Goal: Transaction & Acquisition: Book appointment/travel/reservation

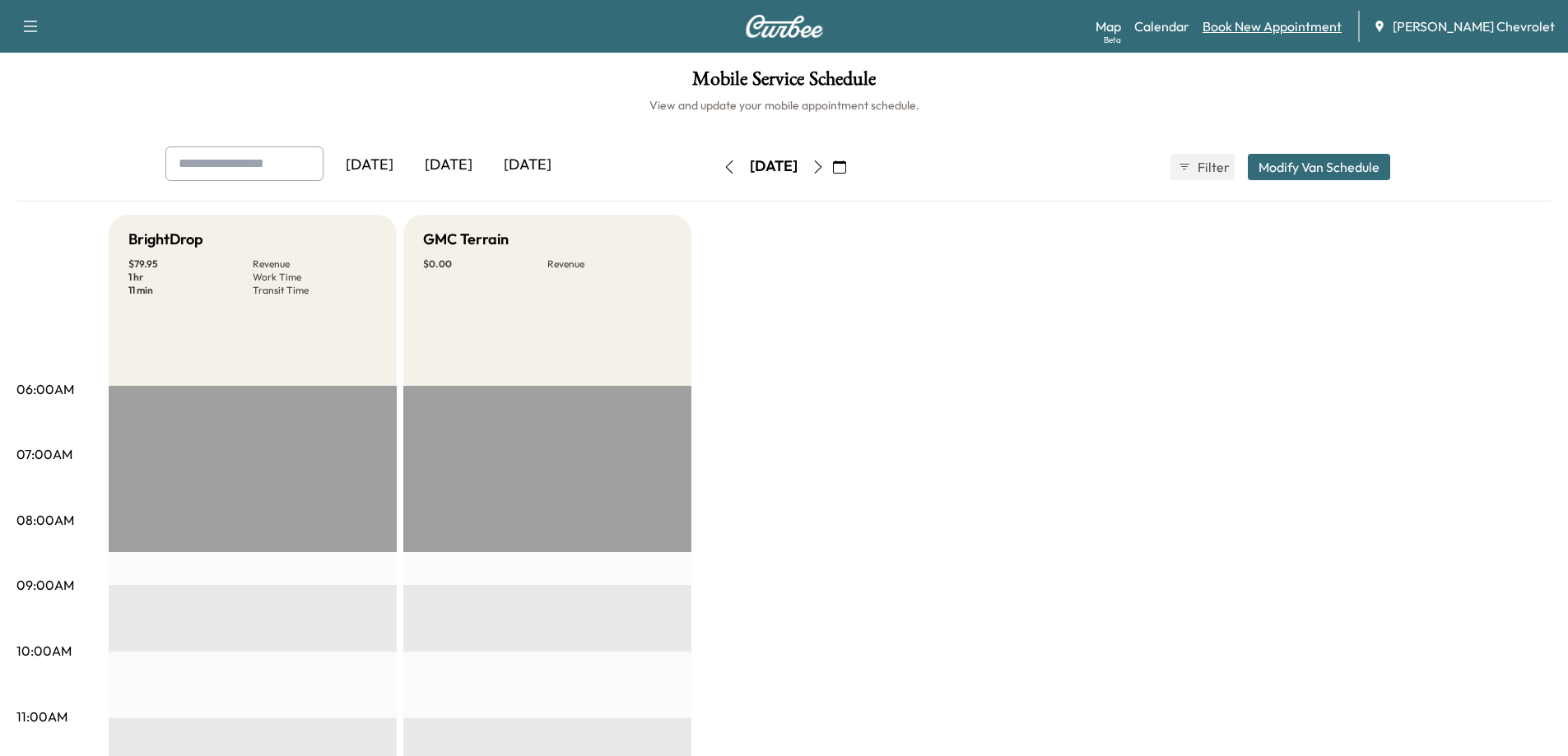
click at [1323, 27] on link "Book New Appointment" at bounding box center [1272, 27] width 139 height 20
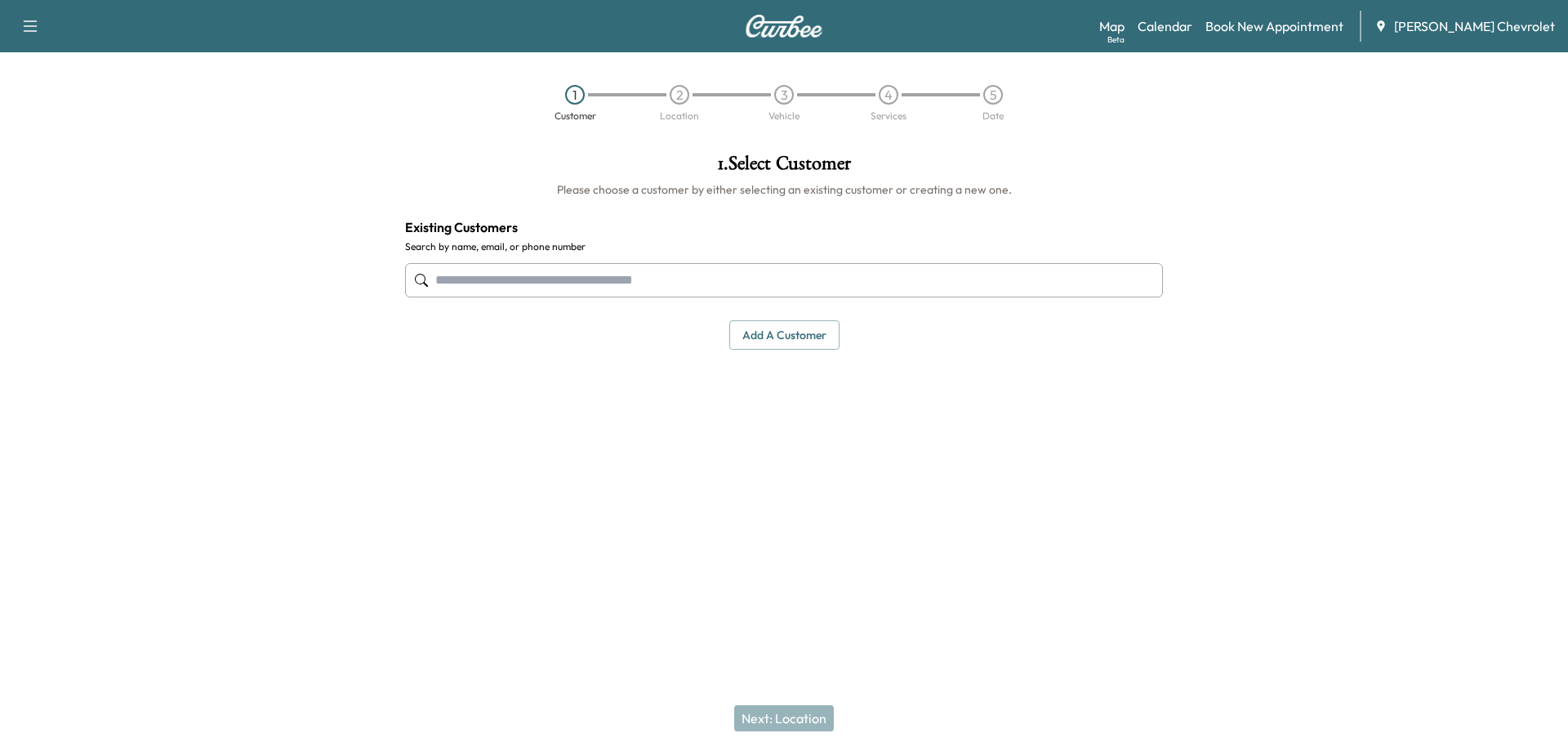
paste input "**********"
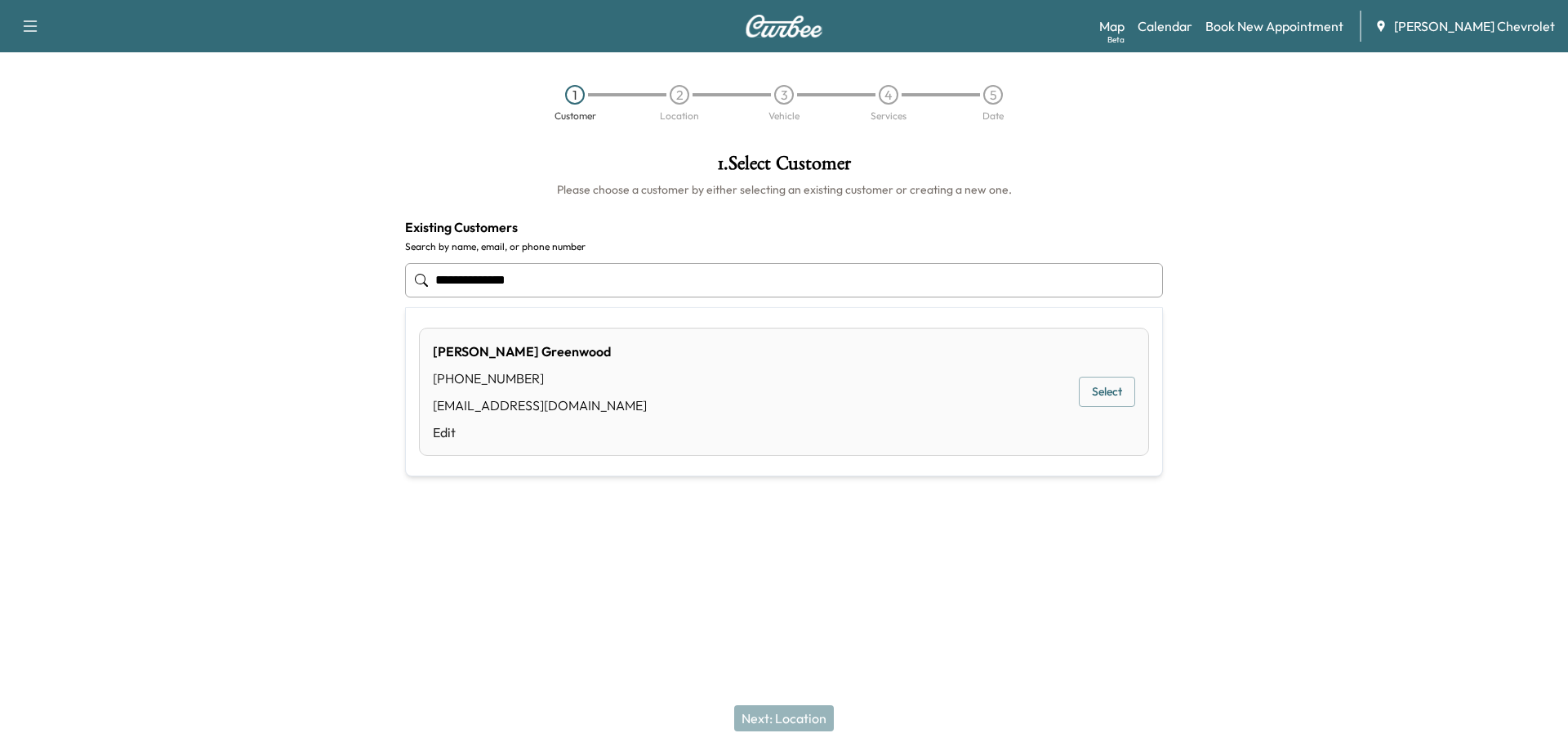
click at [1109, 397] on button "Select" at bounding box center [1108, 391] width 56 height 30
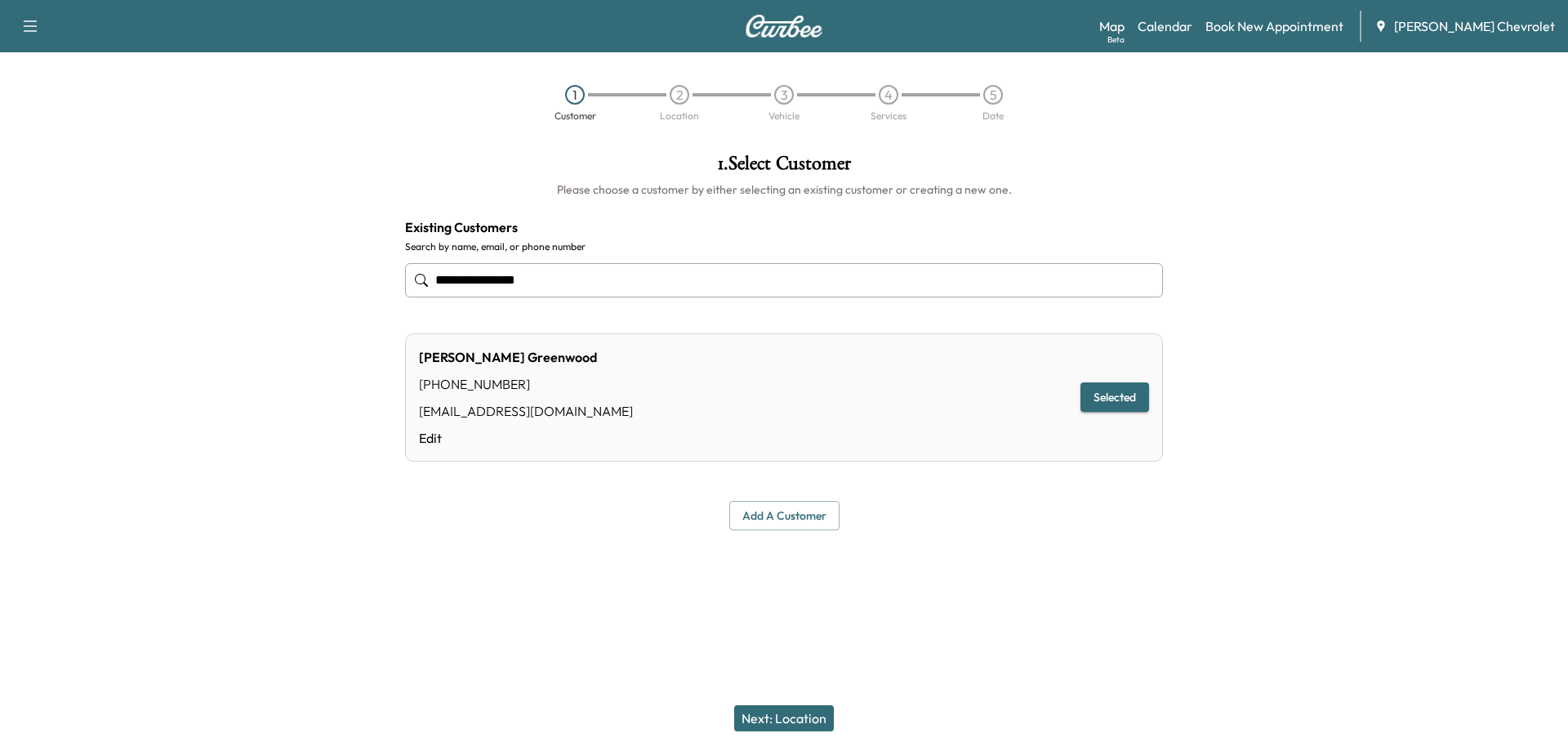
type input "**********"
click at [791, 723] on button "Next: Location" at bounding box center [784, 718] width 99 height 26
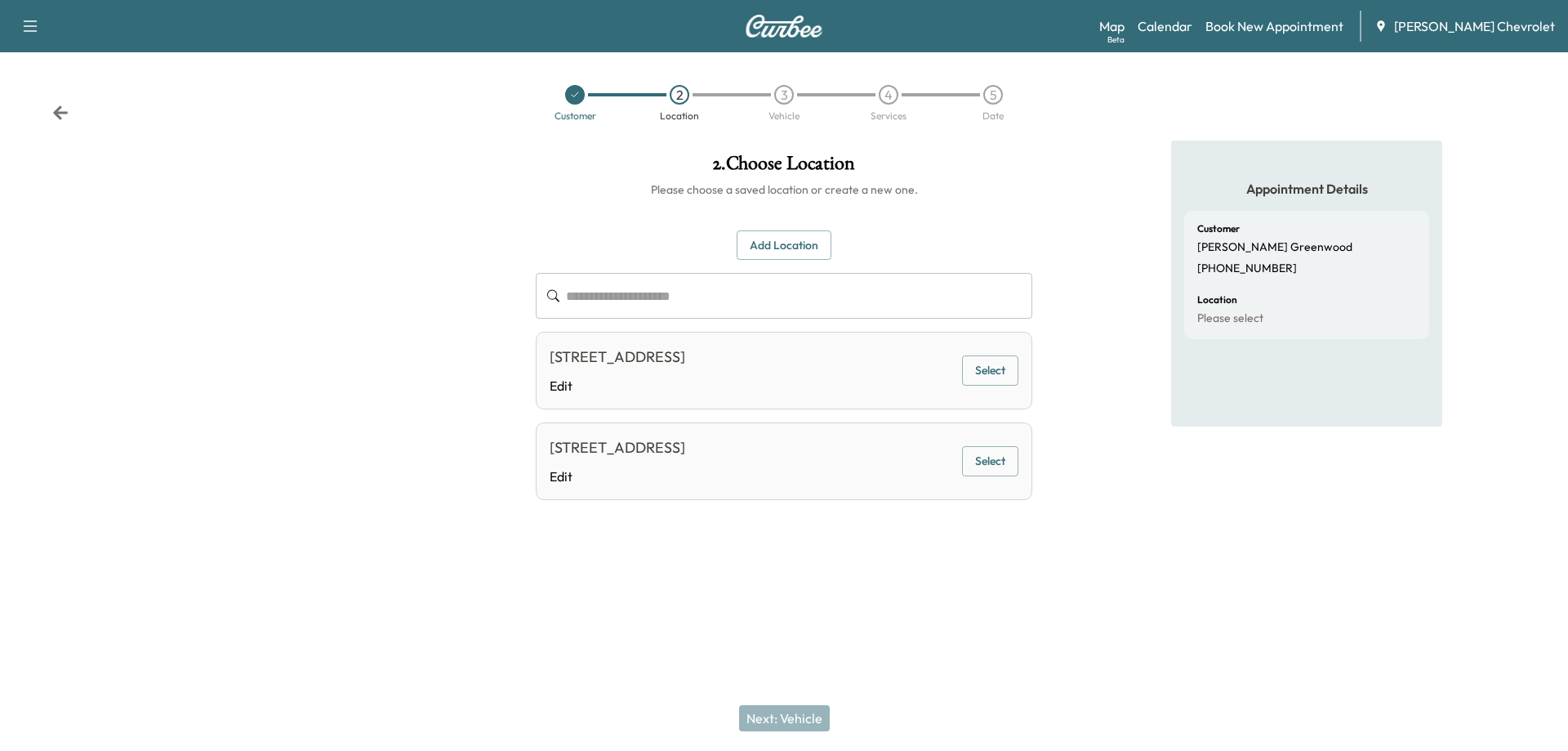
drag, startPoint x: 821, startPoint y: 354, endPoint x: 552, endPoint y: 356, distance: 269.0
click at [552, 356] on div "[STREET_ADDRESS]" at bounding box center [617, 357] width 136 height 23
copy div "[STREET_ADDRESS]"
click at [988, 371] on button "Select" at bounding box center [990, 370] width 56 height 30
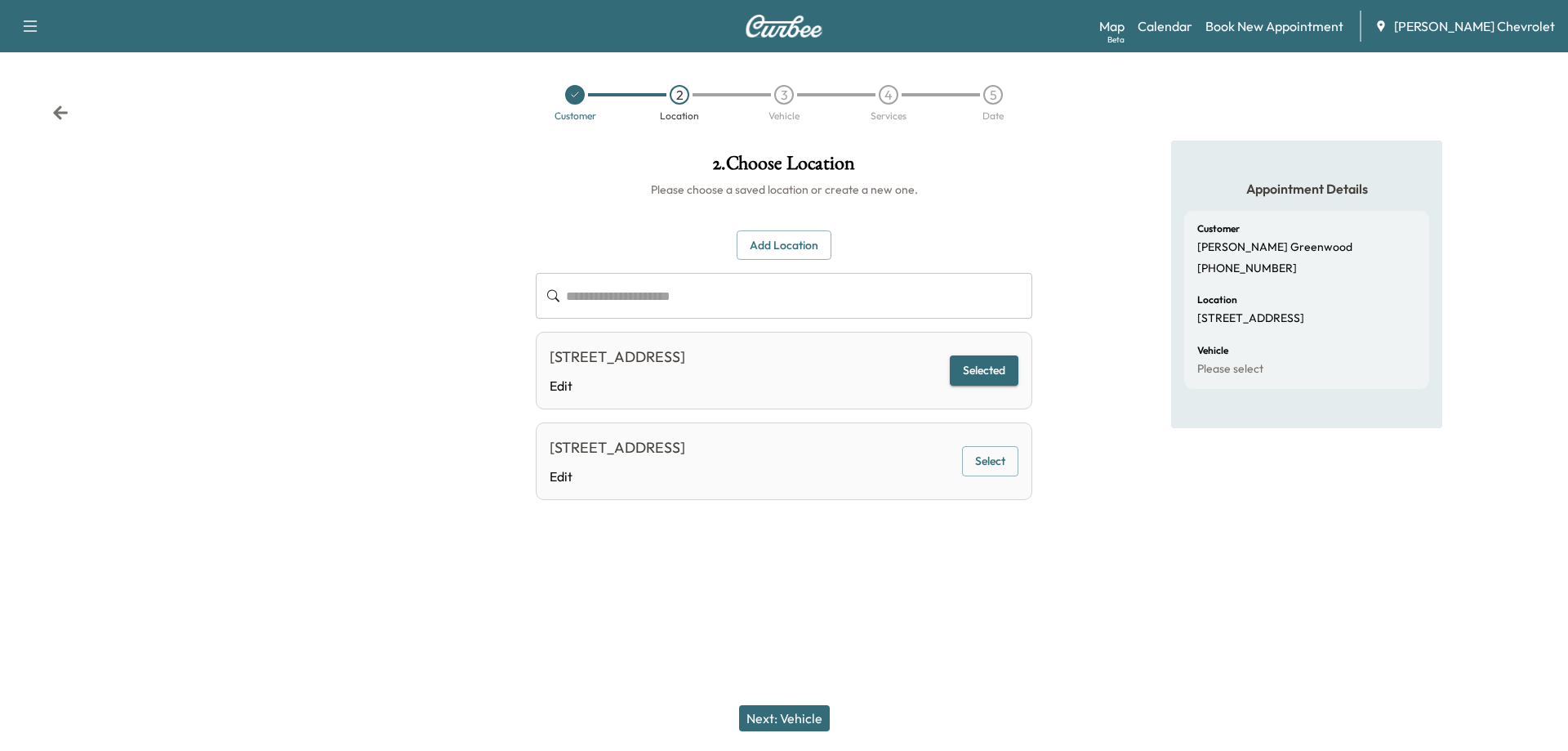
click at [797, 721] on button "Next: Vehicle" at bounding box center [784, 718] width 91 height 26
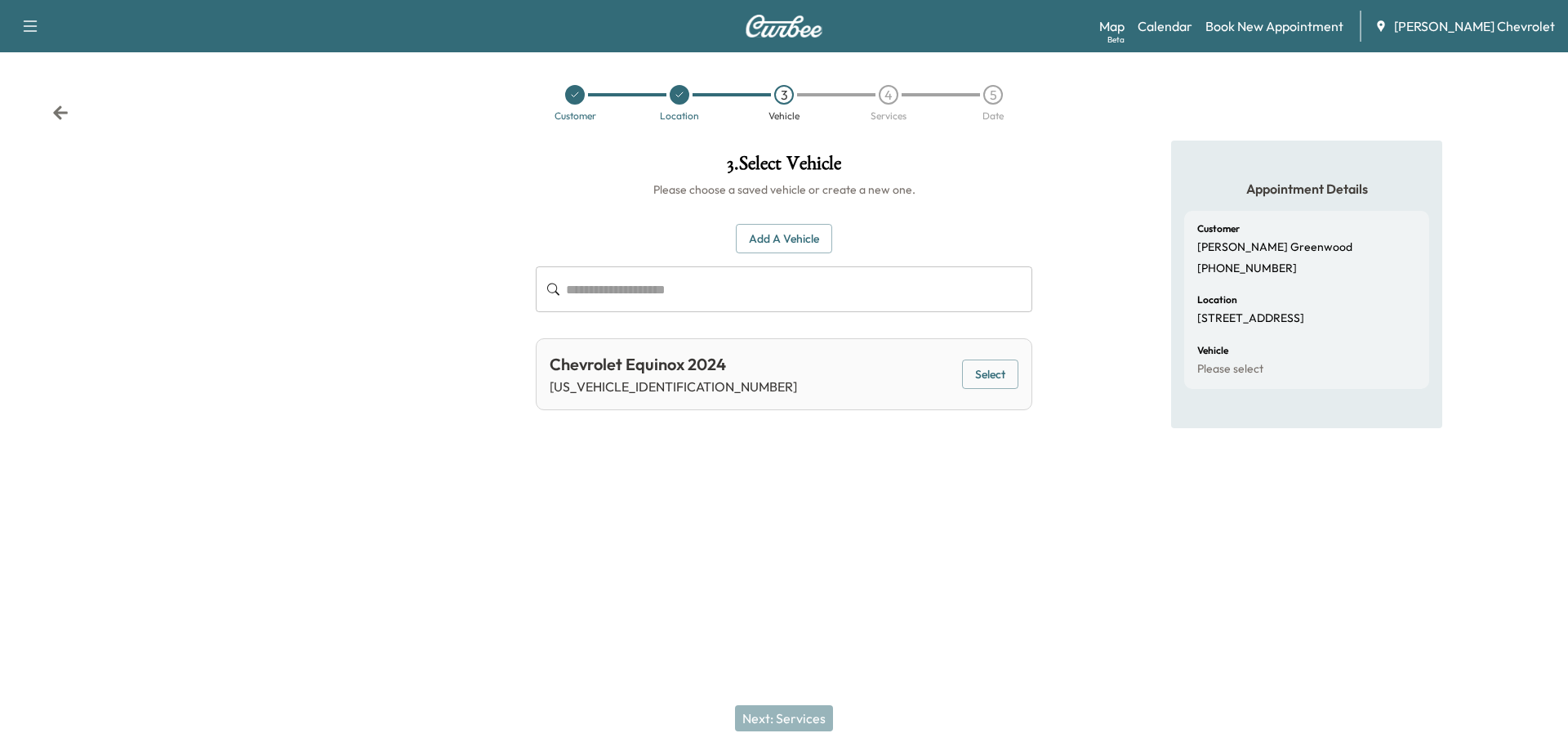
click at [986, 370] on button "Select" at bounding box center [990, 374] width 56 height 30
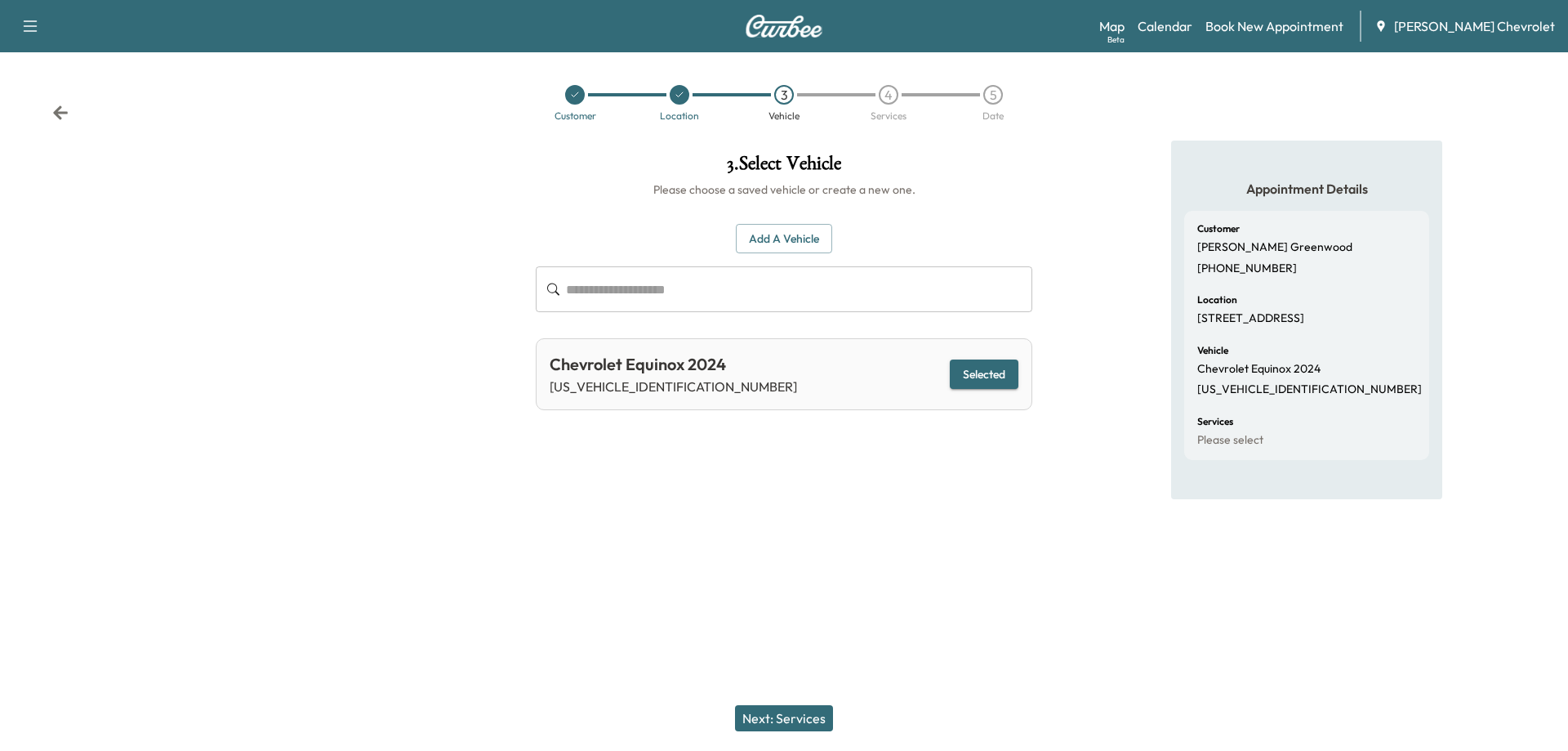
click at [778, 719] on button "Next: Services" at bounding box center [784, 718] width 98 height 26
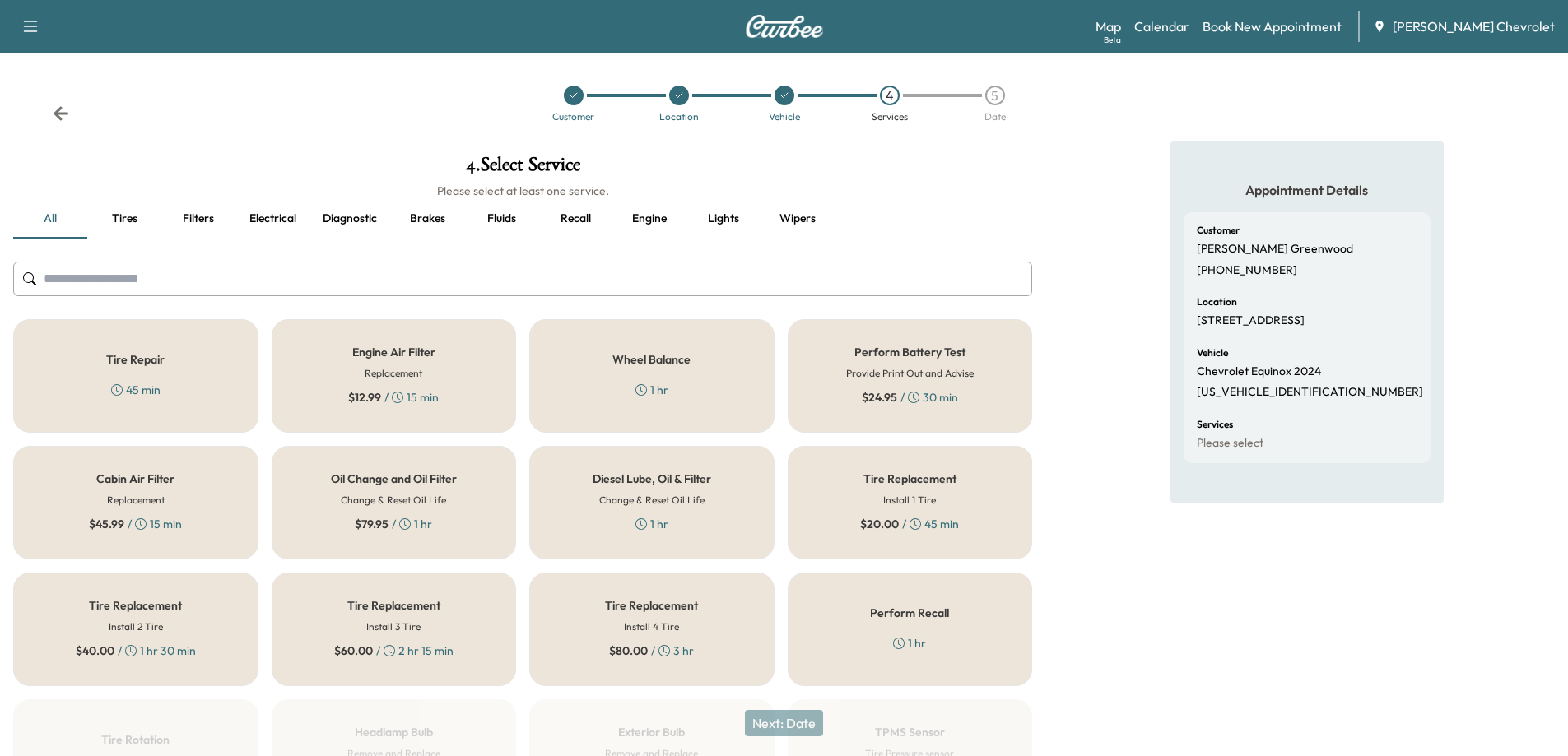
click at [298, 284] on input "text" at bounding box center [522, 279] width 1019 height 35
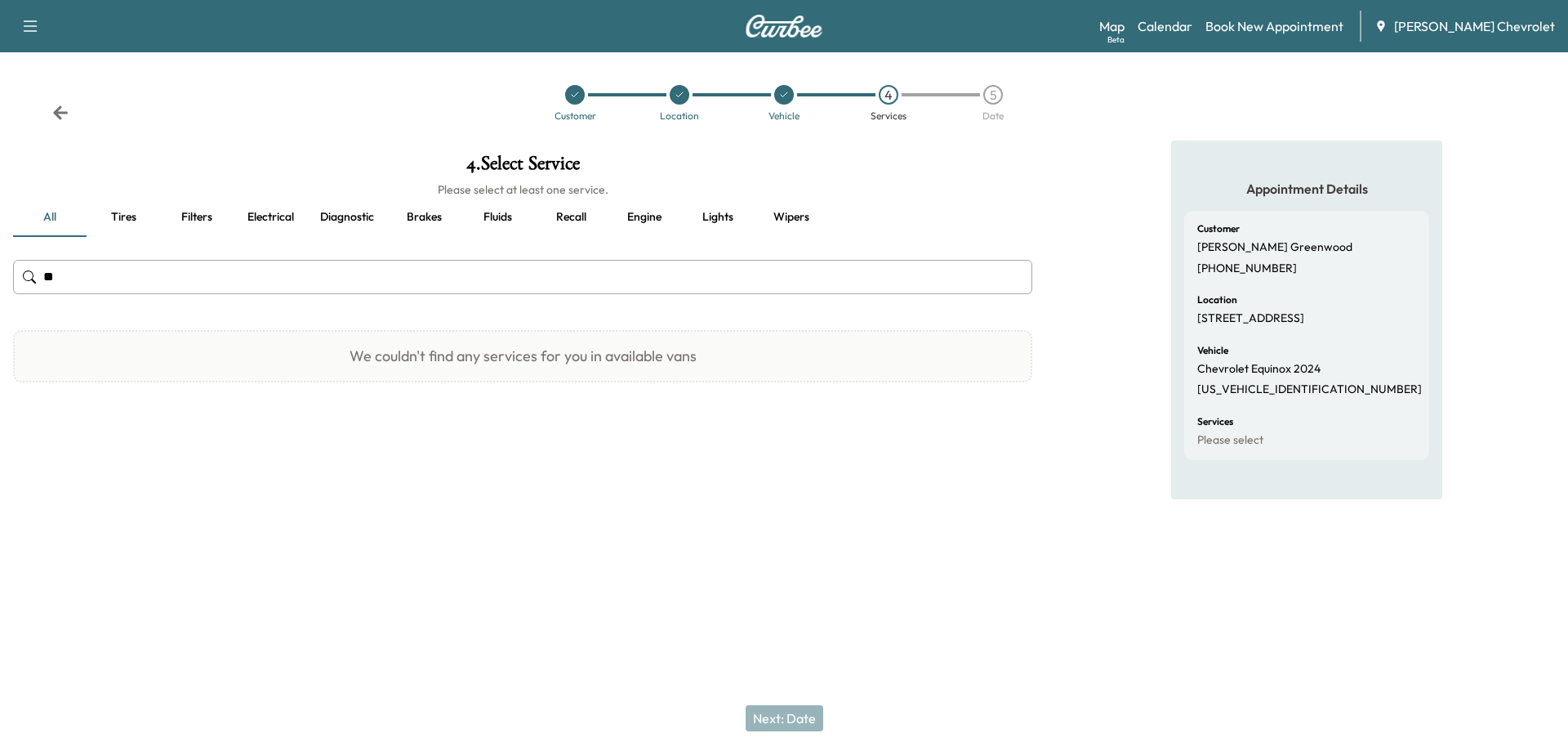
type input "*"
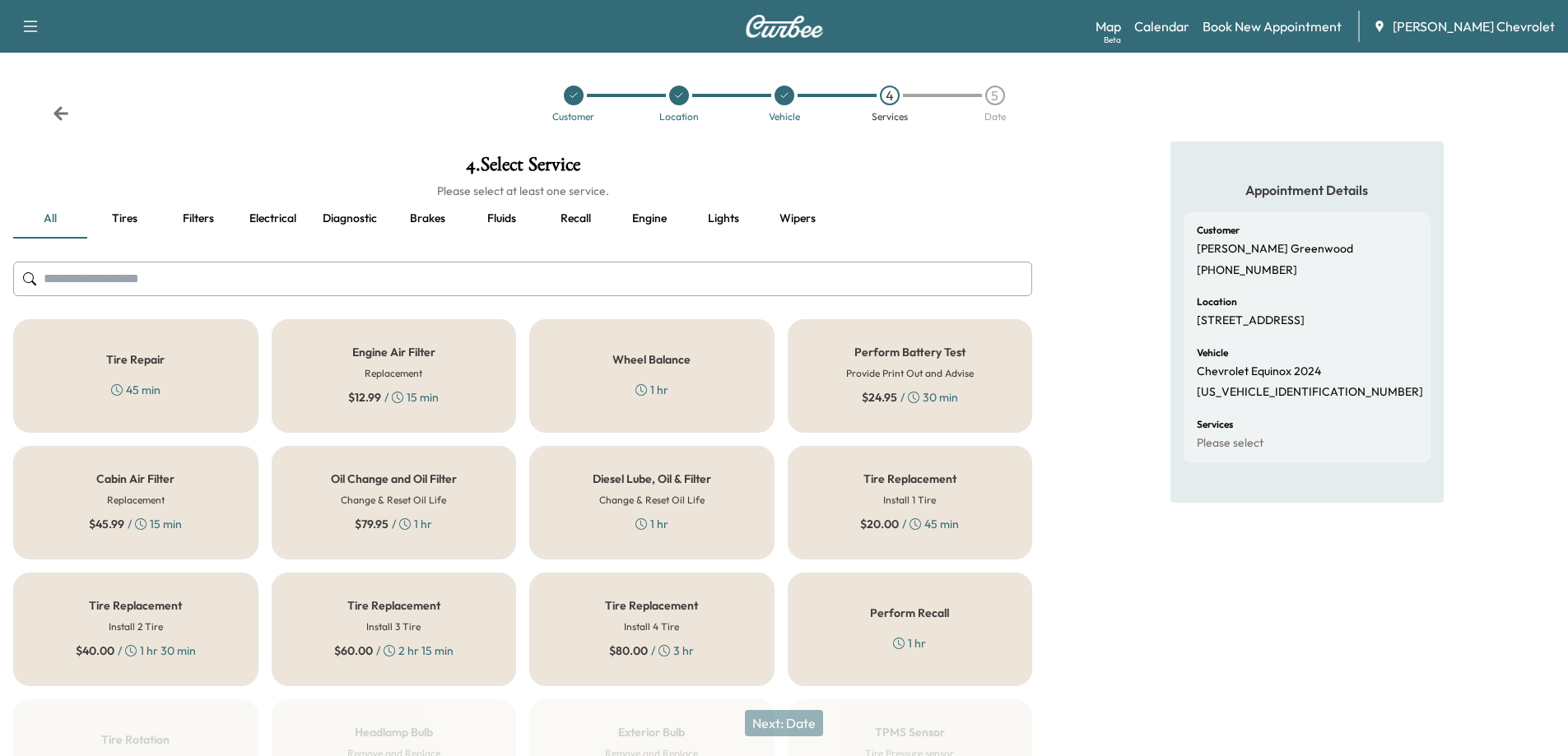
click at [449, 522] on div "Oil Change and Oil Filter Change & Reset Oil Life $ 79.95 / 1 hr" at bounding box center [393, 502] width 245 height 114
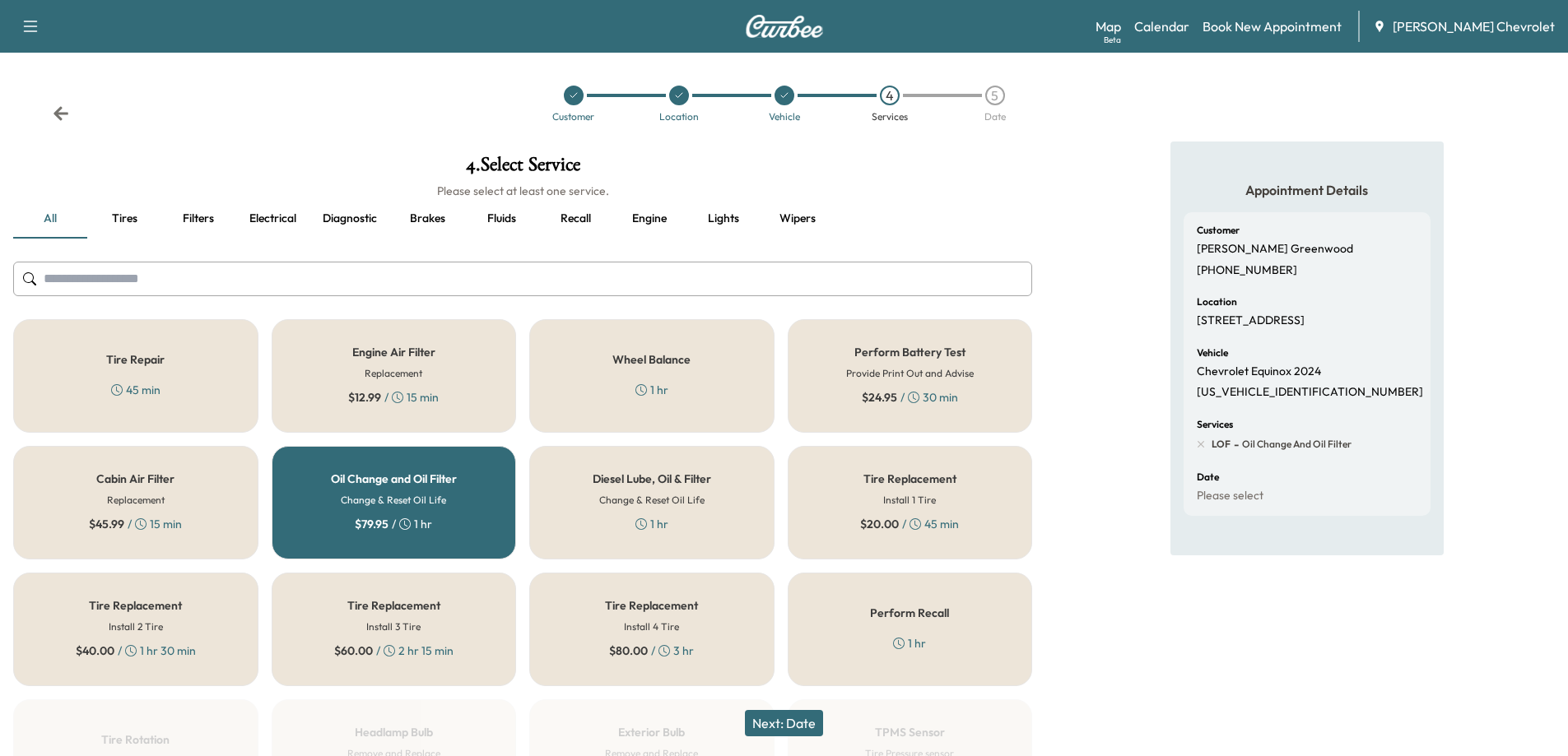
click at [785, 718] on button "Next: Date" at bounding box center [783, 723] width 78 height 27
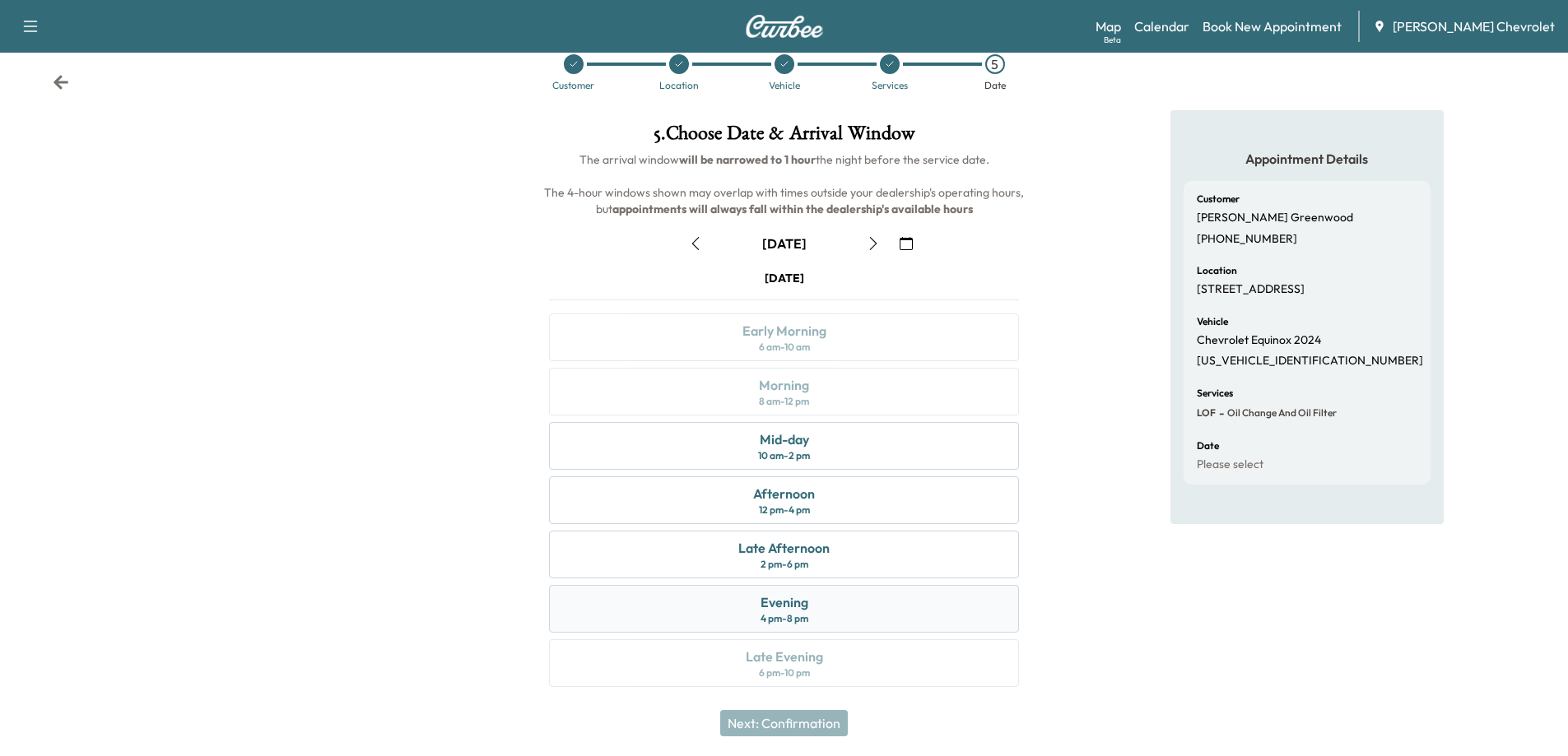
scroll to position [35, 0]
